Goal: Find specific page/section: Find specific page/section

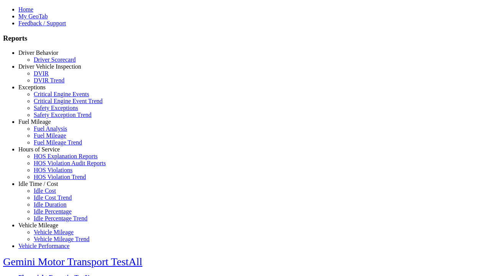
click at [44, 90] on link "Exceptions" at bounding box center [31, 87] width 27 height 7
click at [50, 111] on link "Safety Exceptions" at bounding box center [56, 107] width 44 height 7
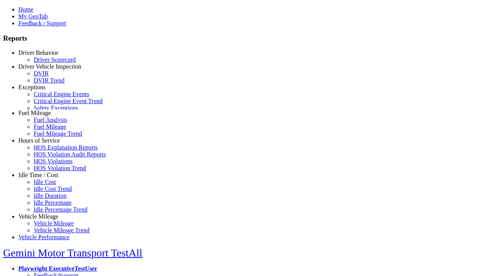
scroll to position [25, 0]
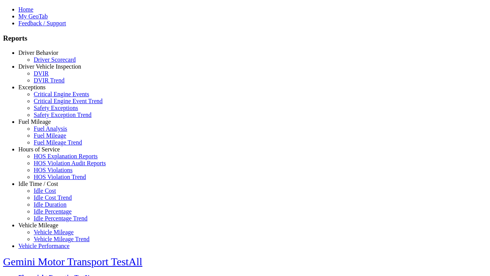
select select "**********"
